Goal: Task Accomplishment & Management: Use online tool/utility

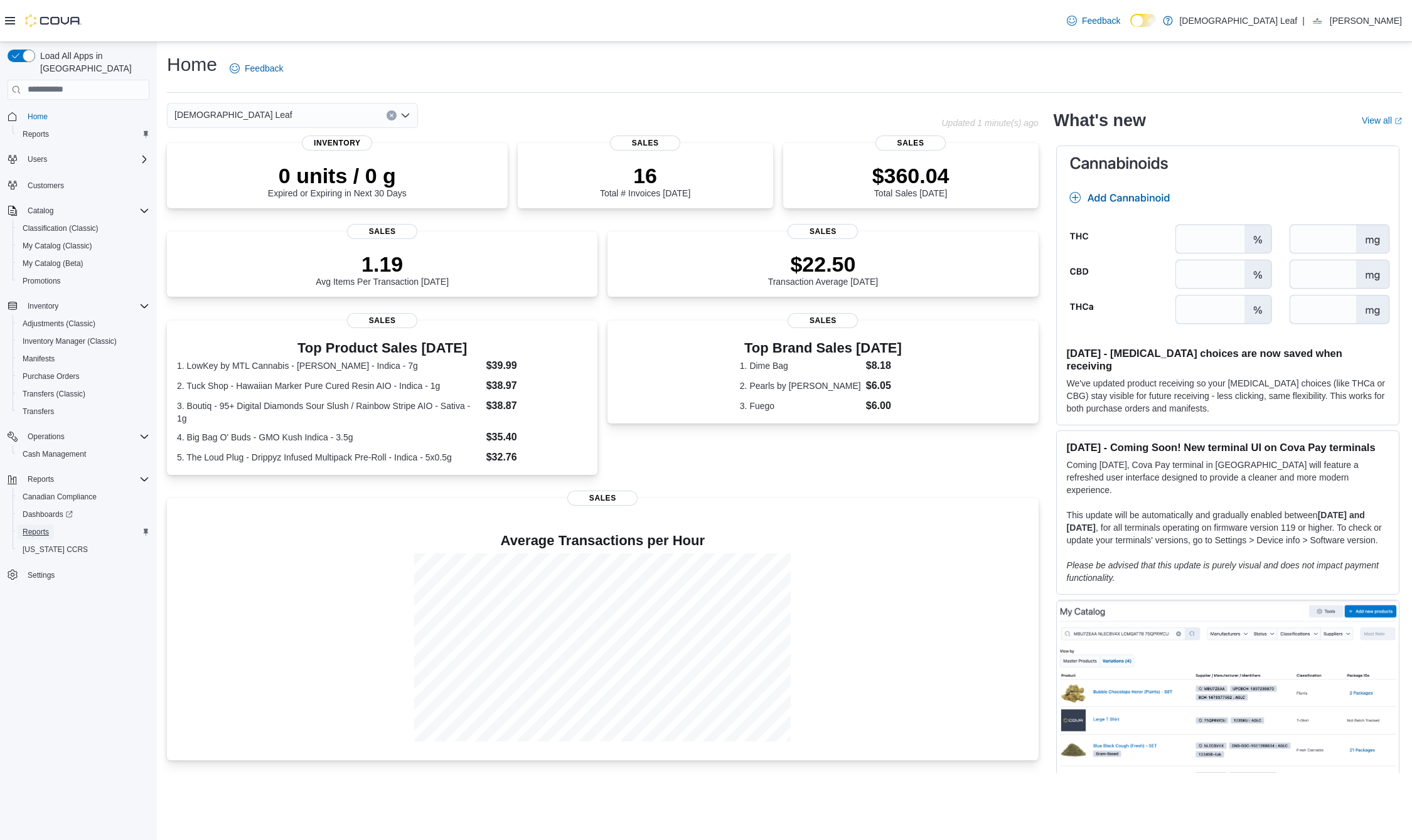
click at [42, 527] on span "Reports" at bounding box center [35, 532] width 26 height 10
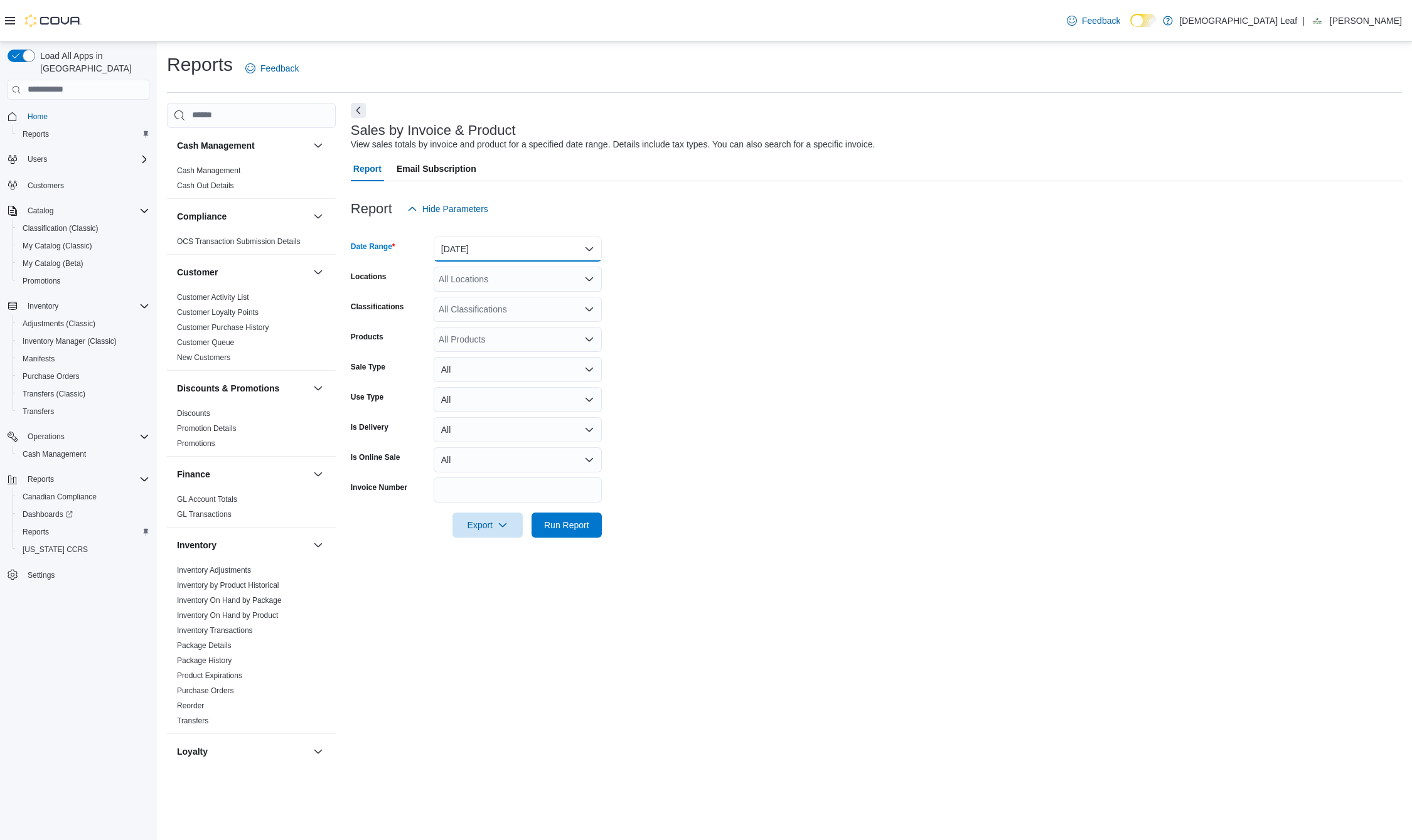
click at [552, 247] on button "[DATE]" at bounding box center [518, 248] width 168 height 25
click at [485, 298] on span "[DATE]" at bounding box center [525, 299] width 143 height 15
click at [580, 520] on span "Run Report" at bounding box center [567, 524] width 45 height 13
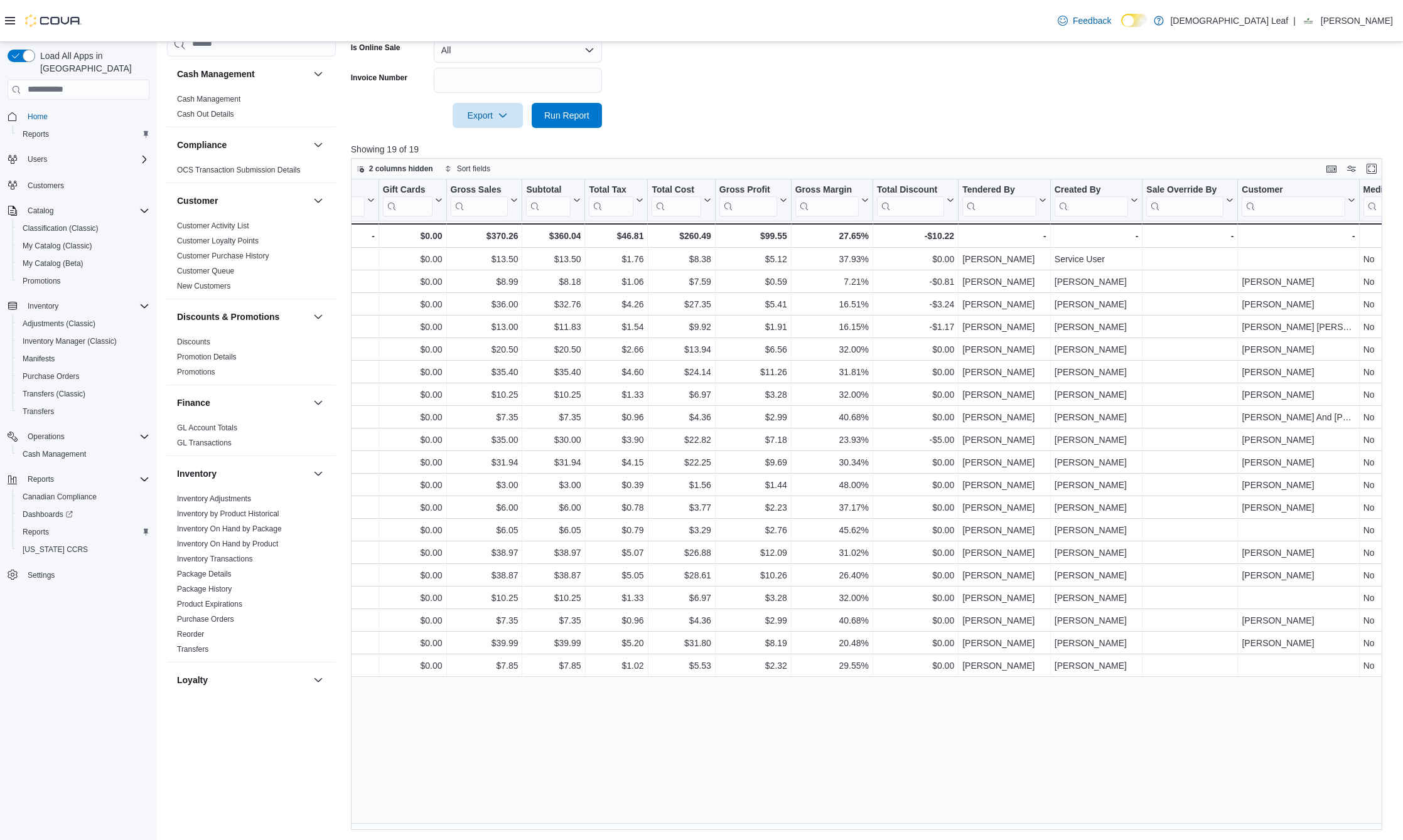
scroll to position [0, 1035]
click at [570, 116] on span "Run Report" at bounding box center [567, 115] width 45 height 13
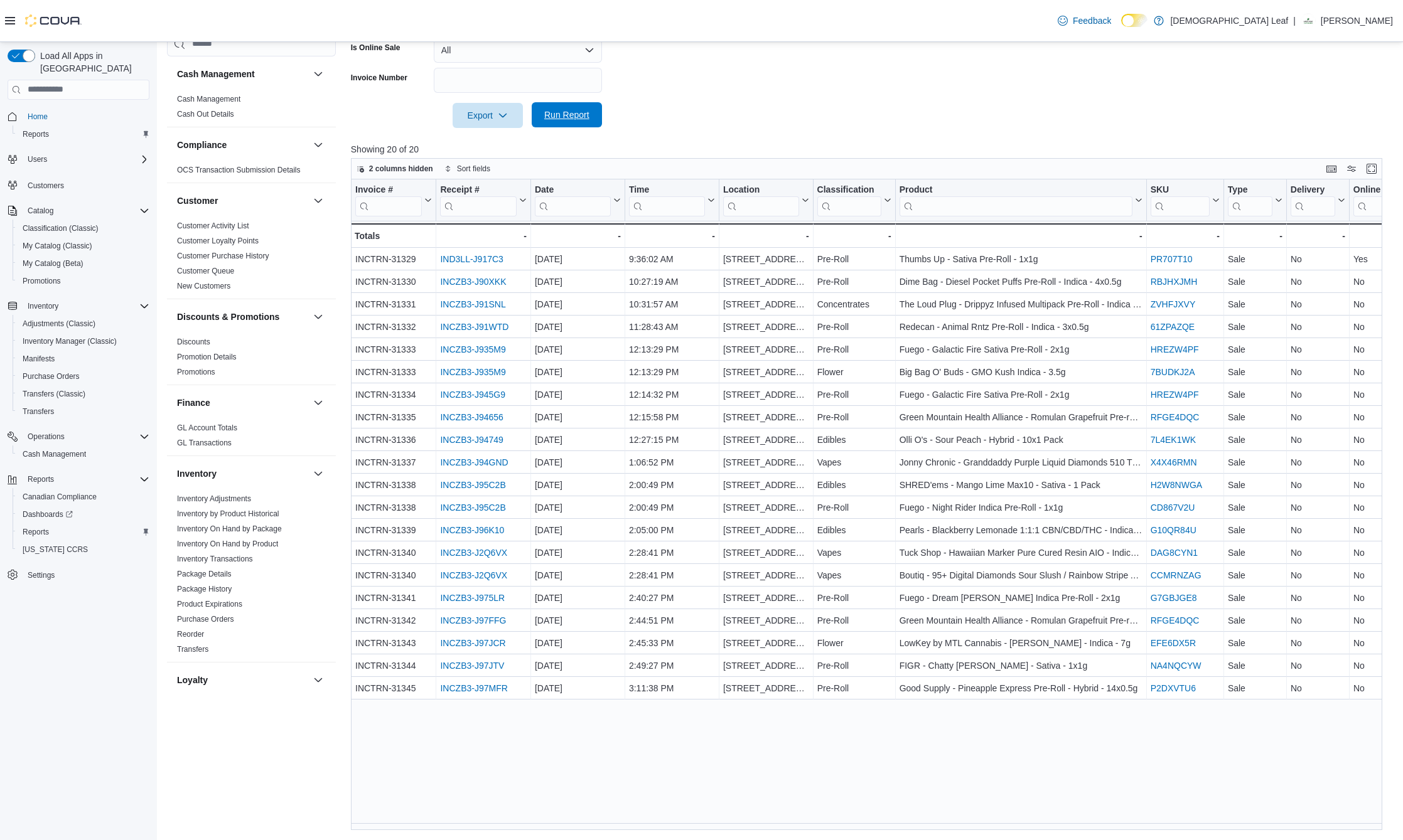
click at [553, 115] on span "Run Report" at bounding box center [567, 115] width 45 height 13
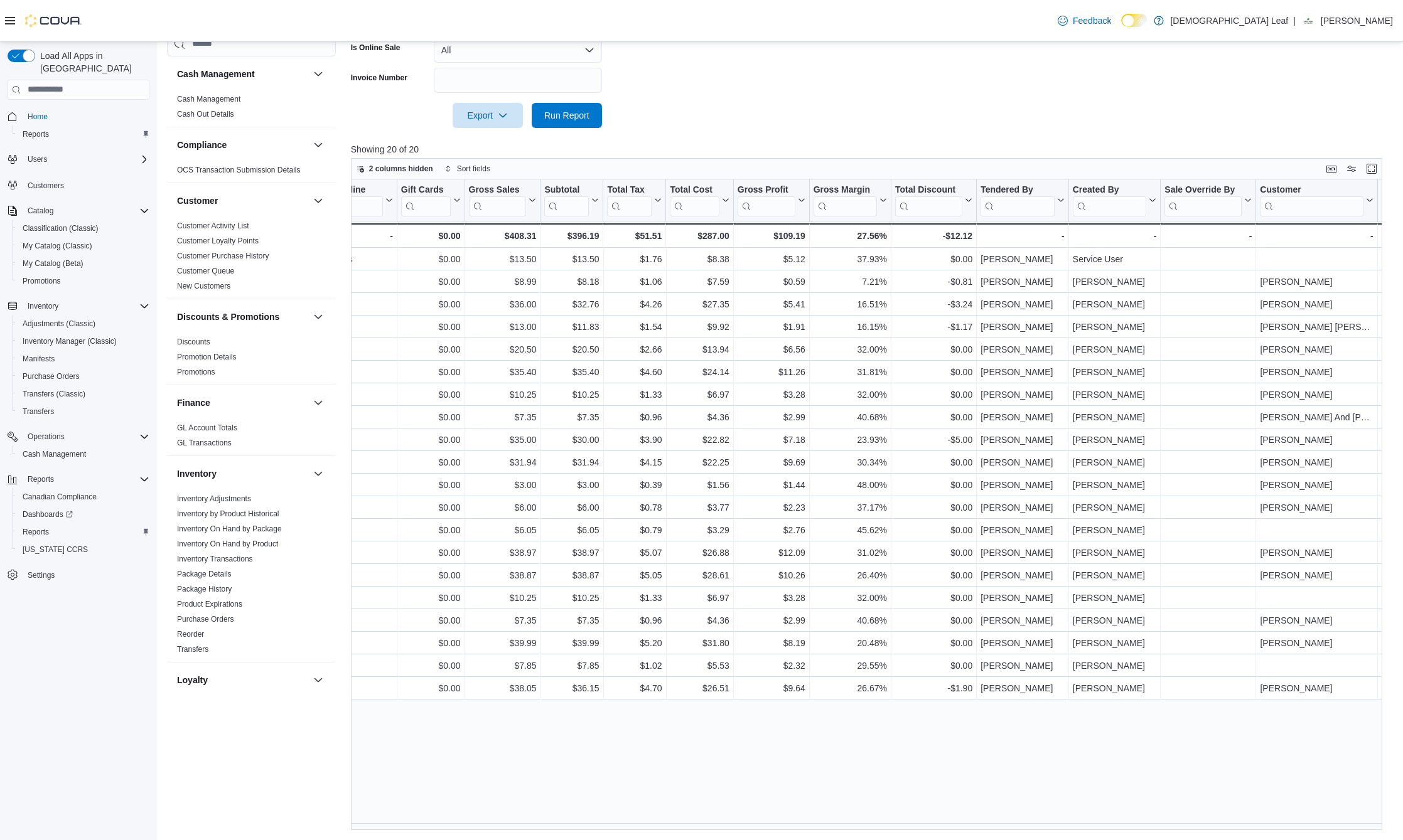
scroll to position [0, 1011]
click at [574, 117] on span "Run Report" at bounding box center [567, 115] width 45 height 13
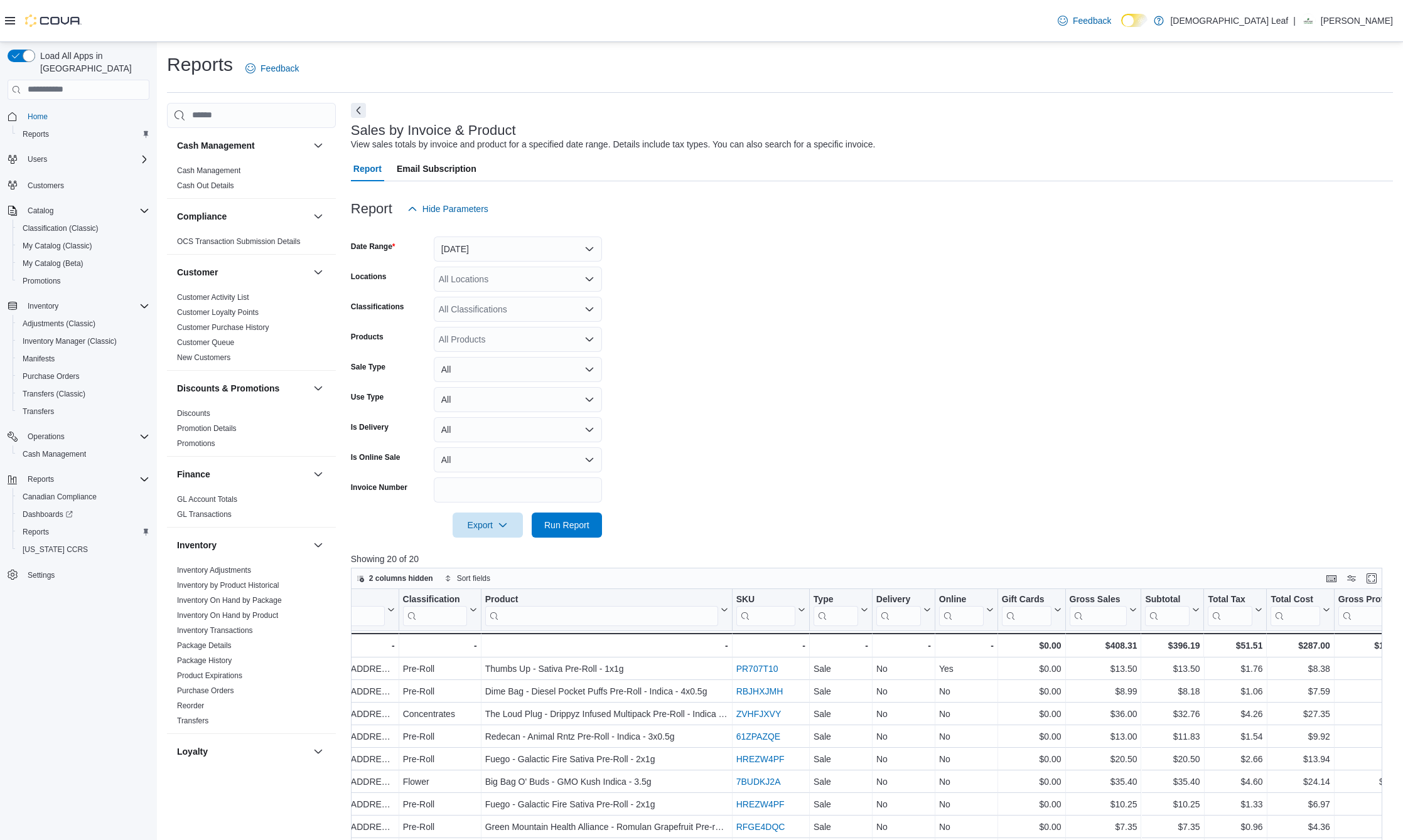
scroll to position [251, 0]
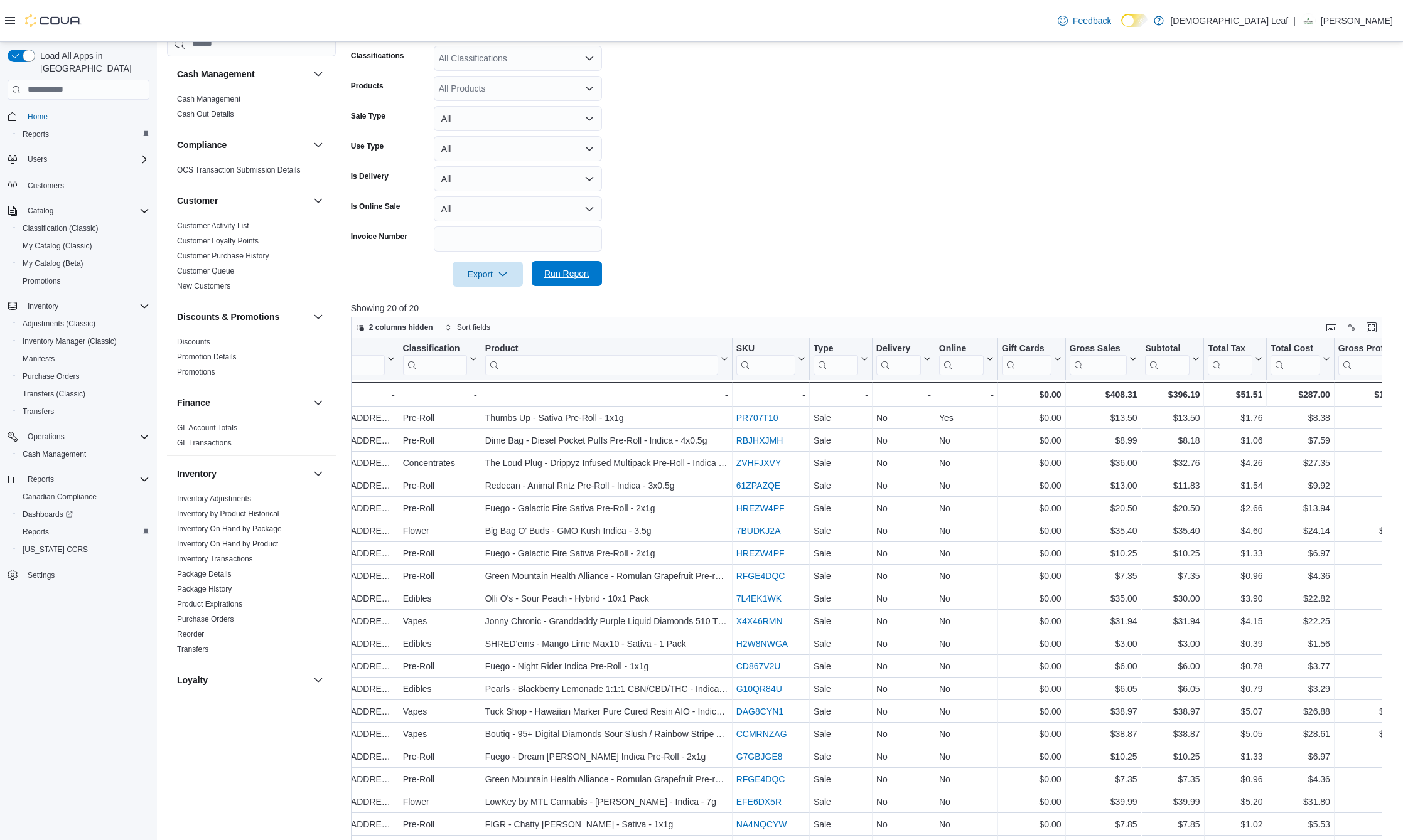
click at [576, 275] on span "Run Report" at bounding box center [567, 274] width 45 height 13
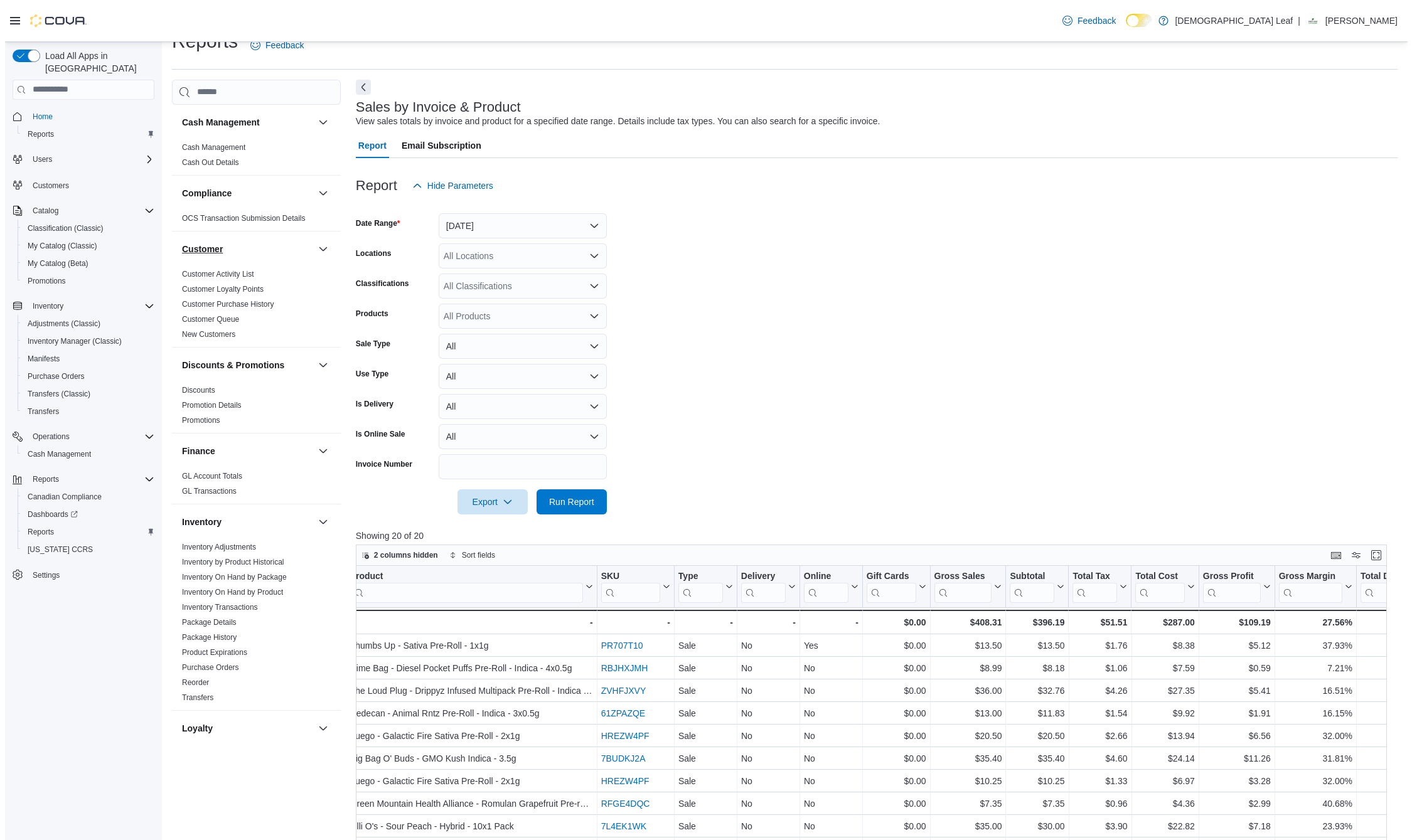
scroll to position [0, 0]
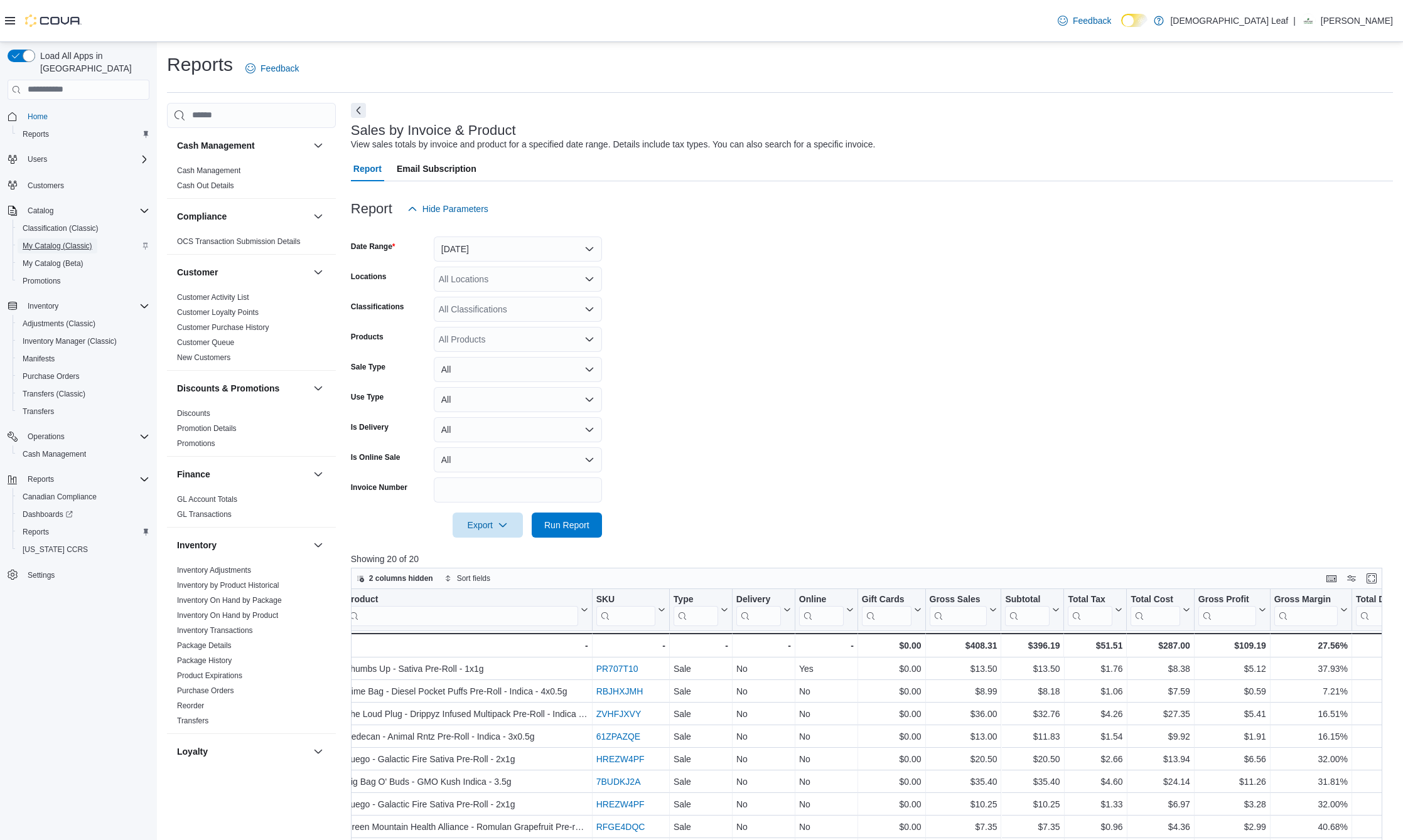
click at [66, 241] on span "My Catalog (Classic)" at bounding box center [57, 246] width 70 height 10
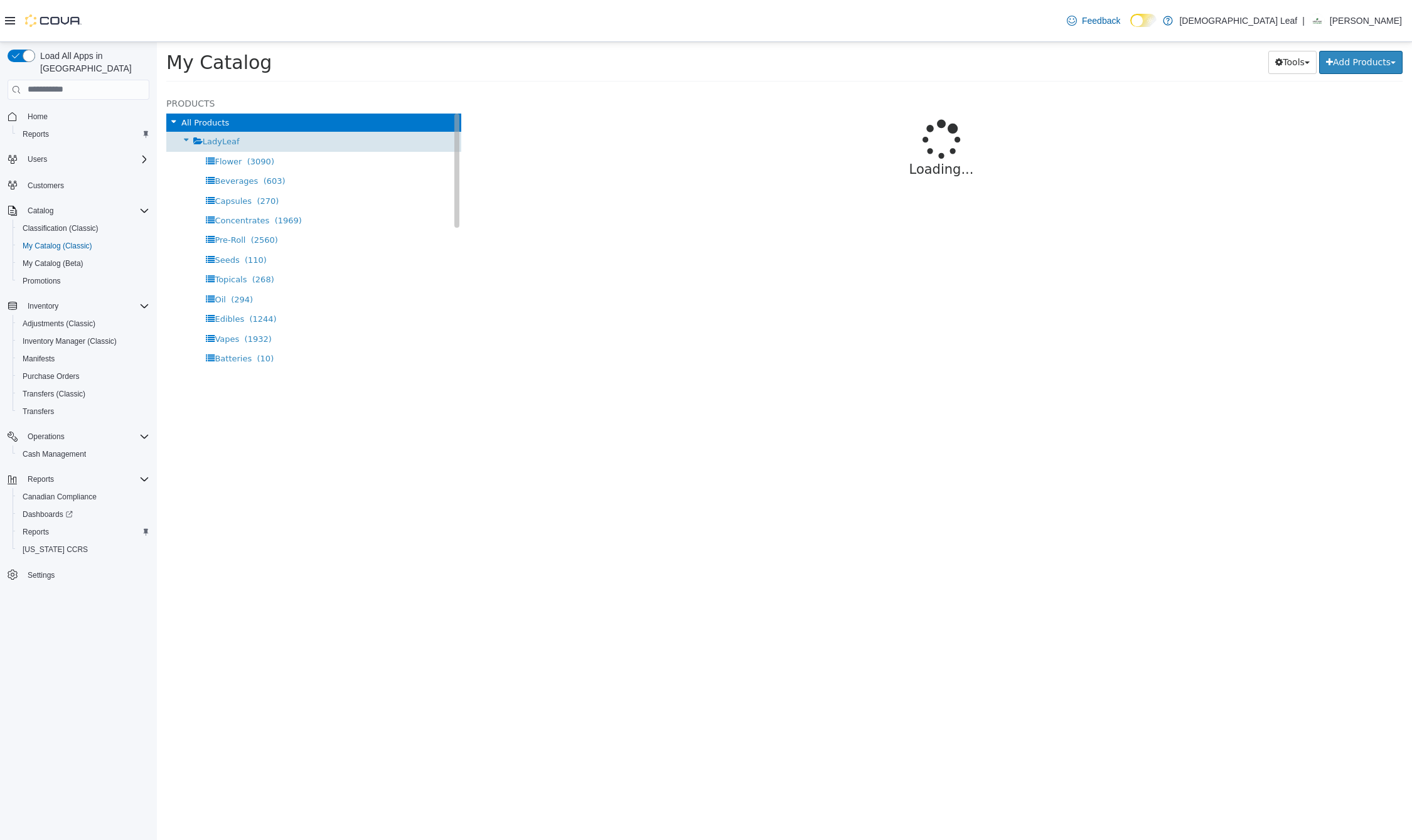
select select "**********"
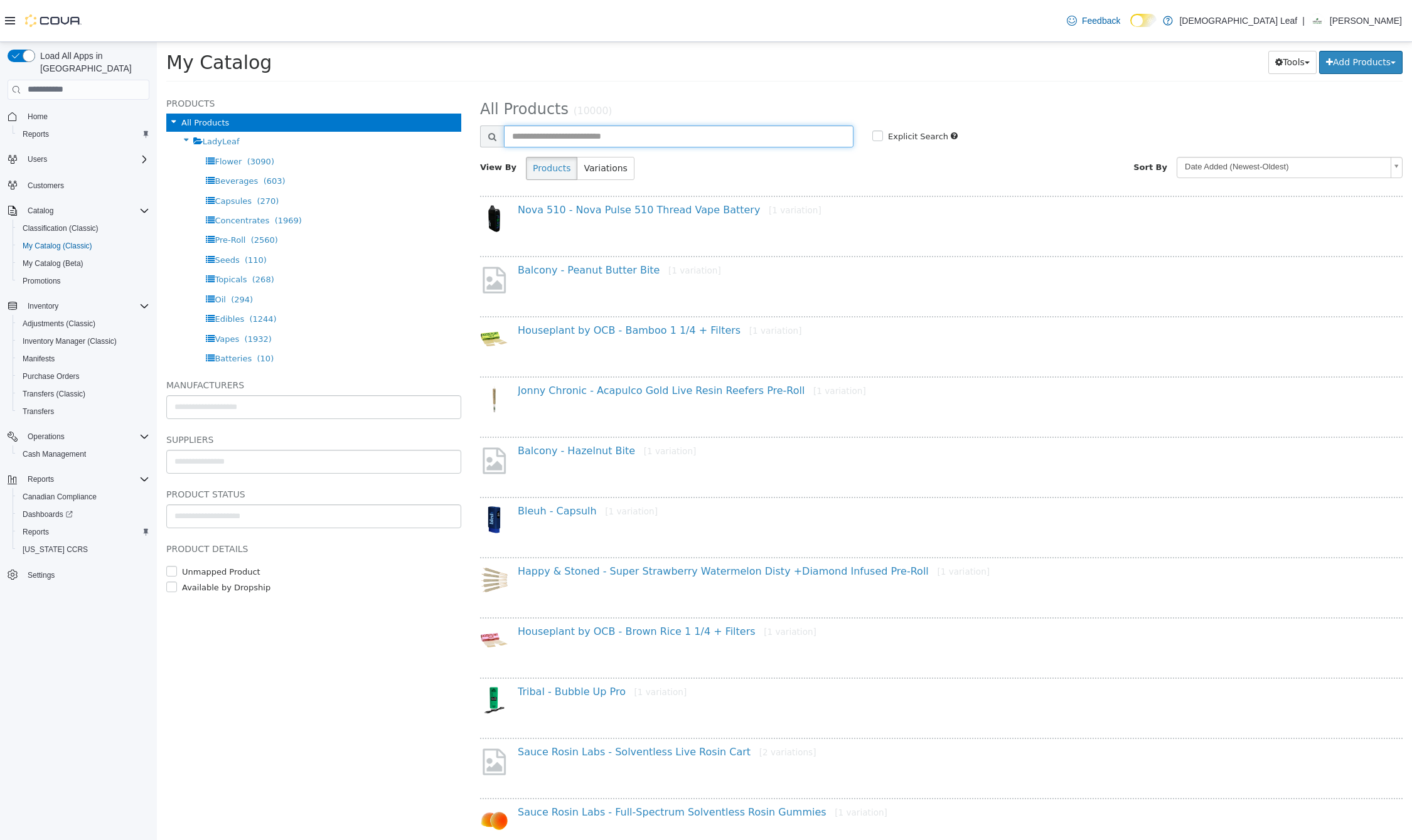
click at [535, 134] on input "text" at bounding box center [678, 135] width 350 height 22
type input "**********"
select select "**********"
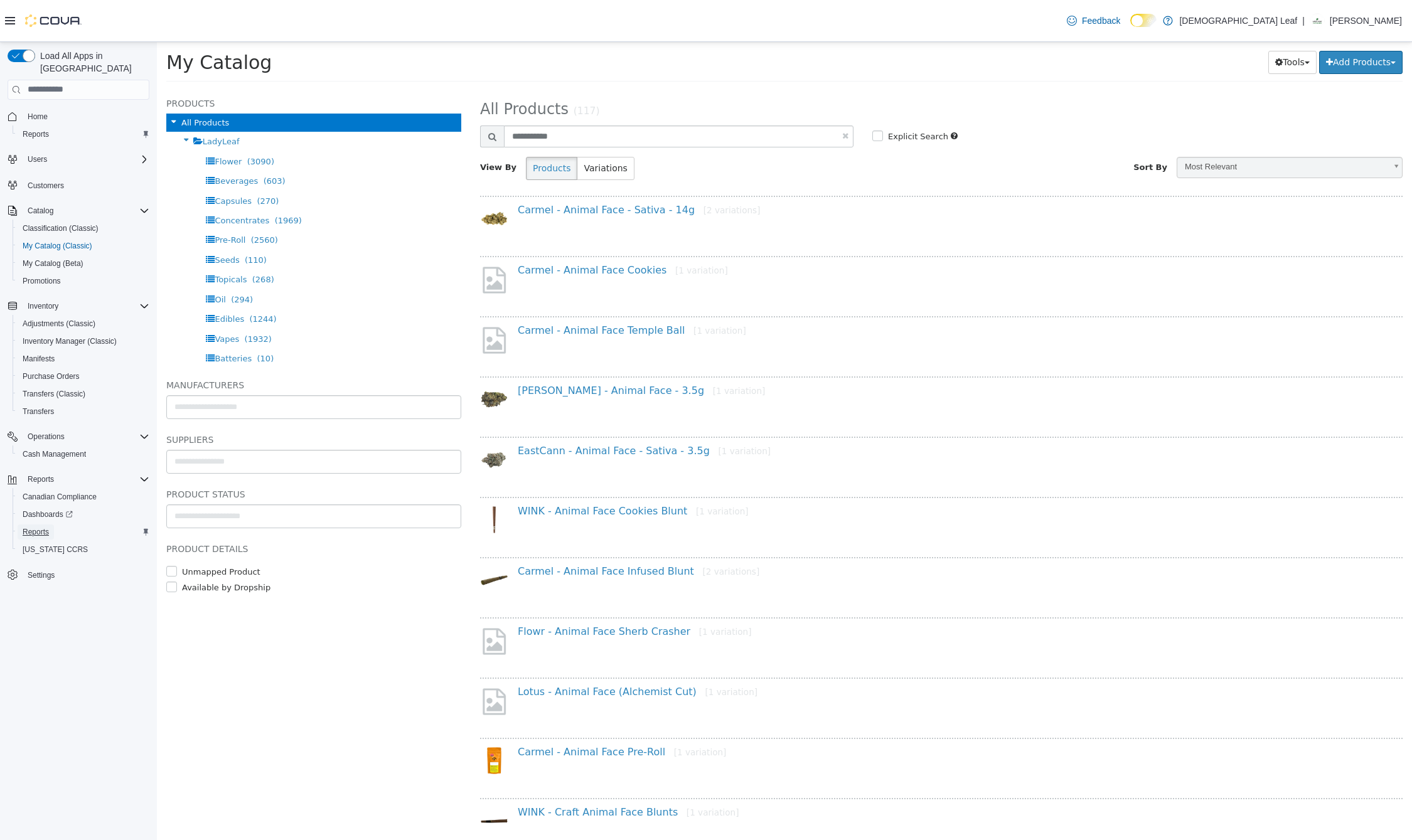
click at [46, 527] on span "Reports" at bounding box center [35, 532] width 26 height 10
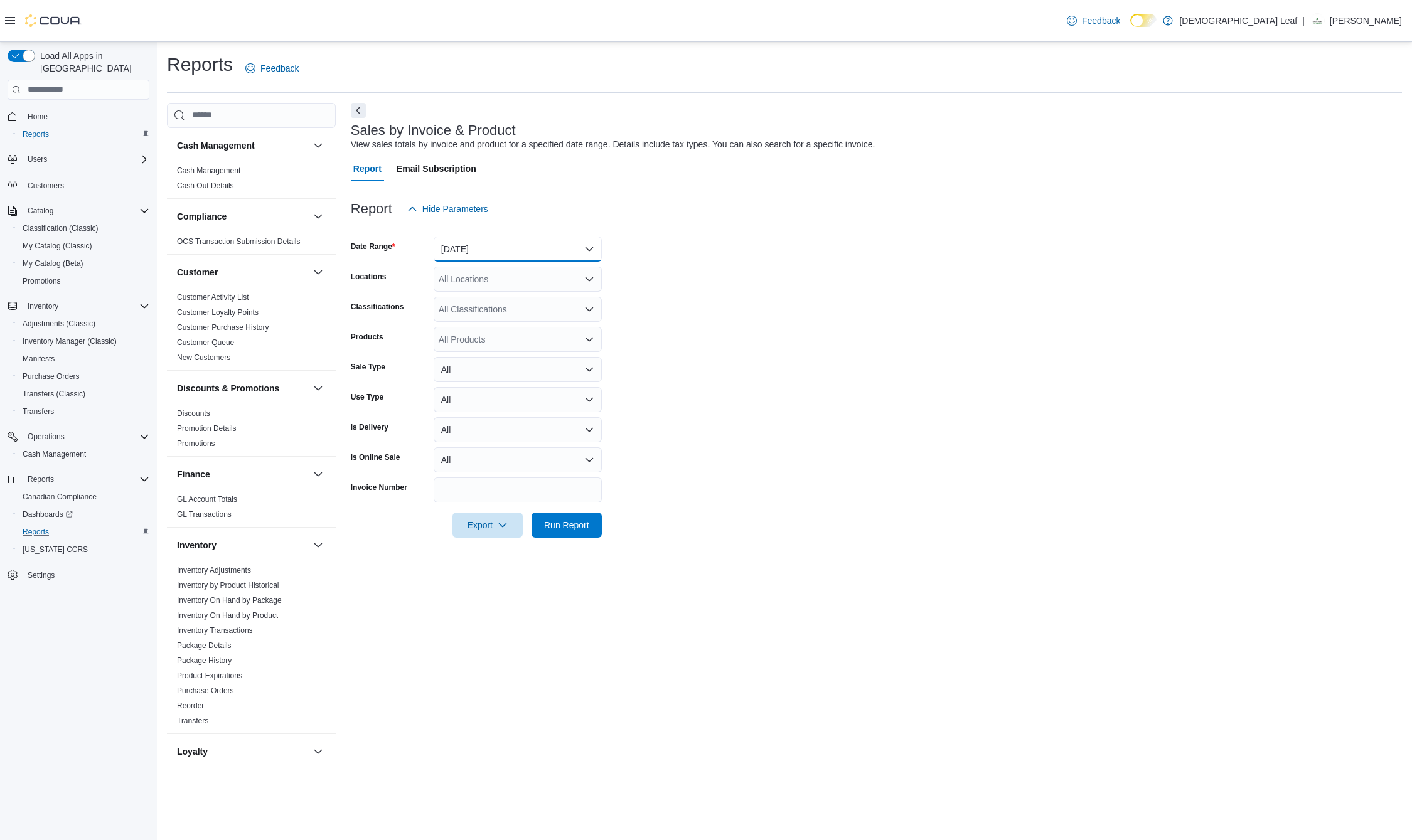
click at [542, 251] on button "[DATE]" at bounding box center [518, 248] width 168 height 25
click at [474, 299] on span "[DATE]" at bounding box center [525, 299] width 143 height 15
click at [573, 527] on span "Run Report" at bounding box center [567, 524] width 45 height 13
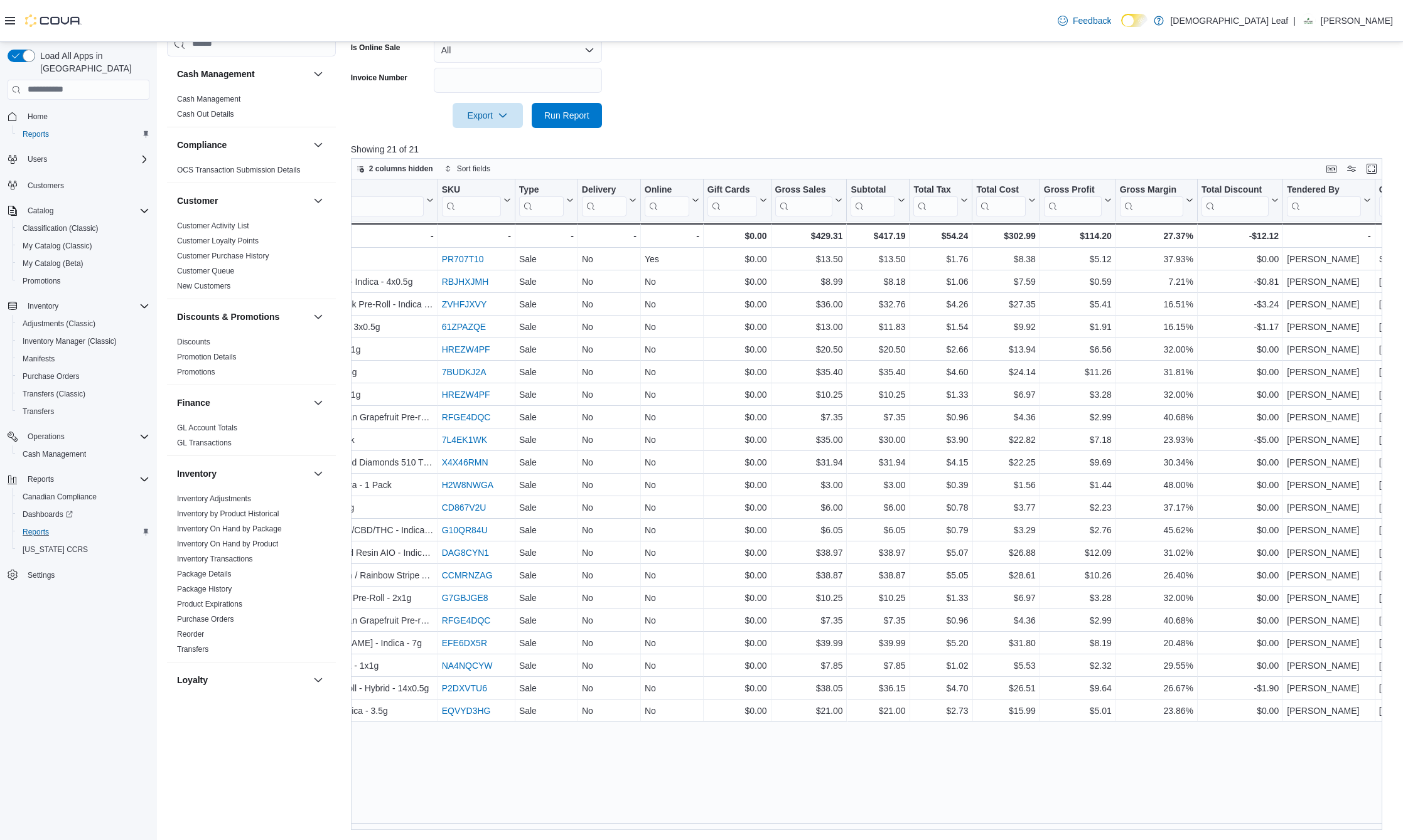
scroll to position [0, 698]
